Goal: Contribute content

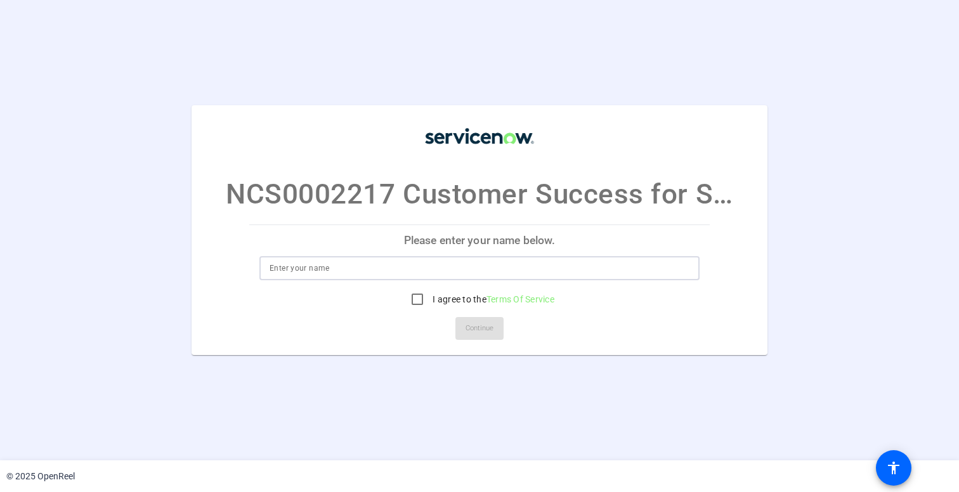
click at [317, 261] on input at bounding box center [480, 268] width 420 height 15
type input "[PERSON_NAME]"
click at [412, 301] on input "I agree to the Terms Of Service" at bounding box center [417, 299] width 25 height 25
checkbox input "true"
click at [480, 330] on span "Continue" at bounding box center [480, 328] width 28 height 19
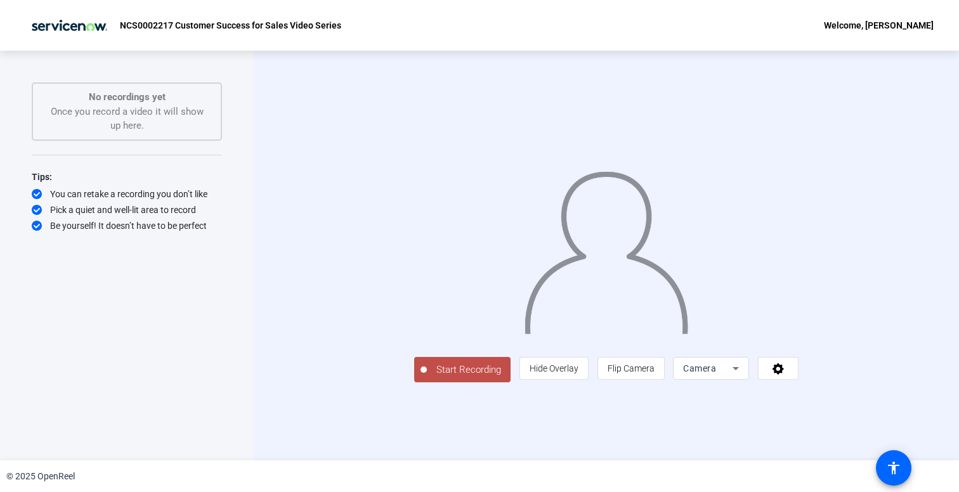
click at [427, 377] on span "Start Recording" at bounding box center [469, 370] width 84 height 15
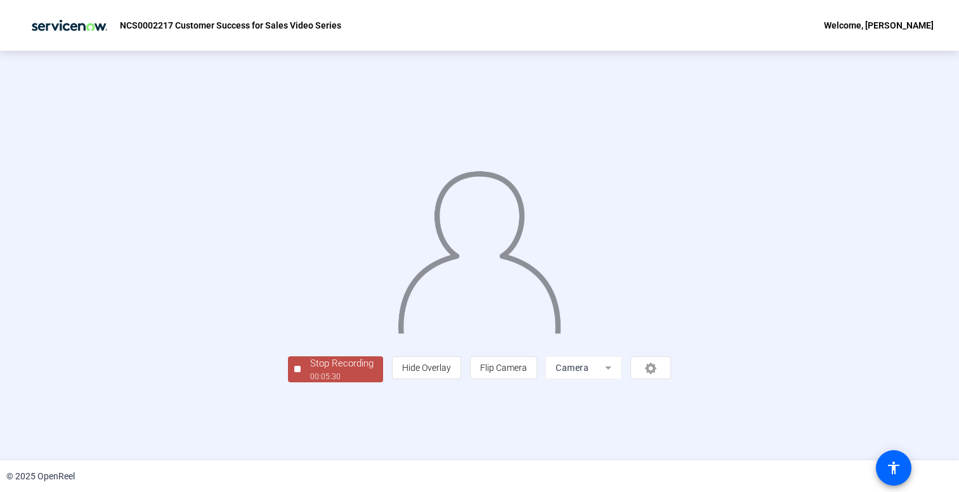
click at [310, 371] on div "Stop Recording" at bounding box center [341, 363] width 63 height 15
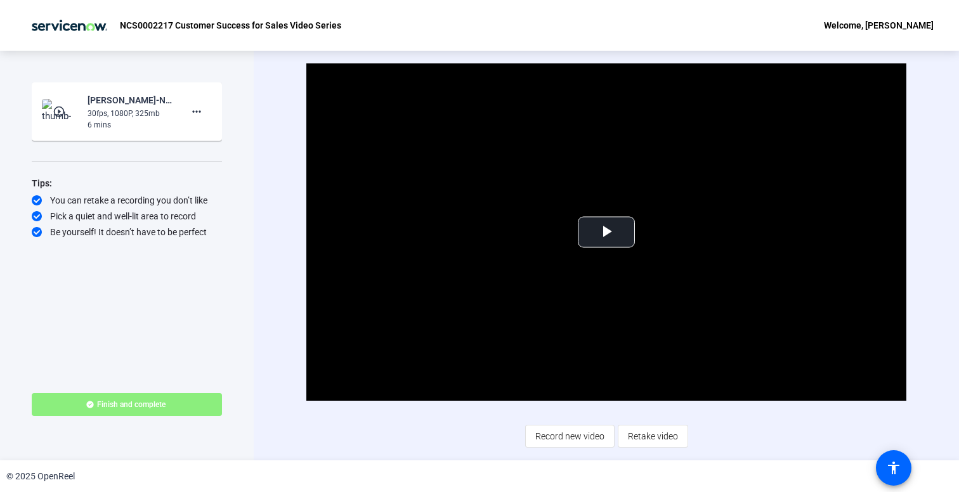
click at [158, 405] on span "Finish and complete" at bounding box center [131, 405] width 69 height 10
